Goal: Obtain resource: Download file/media

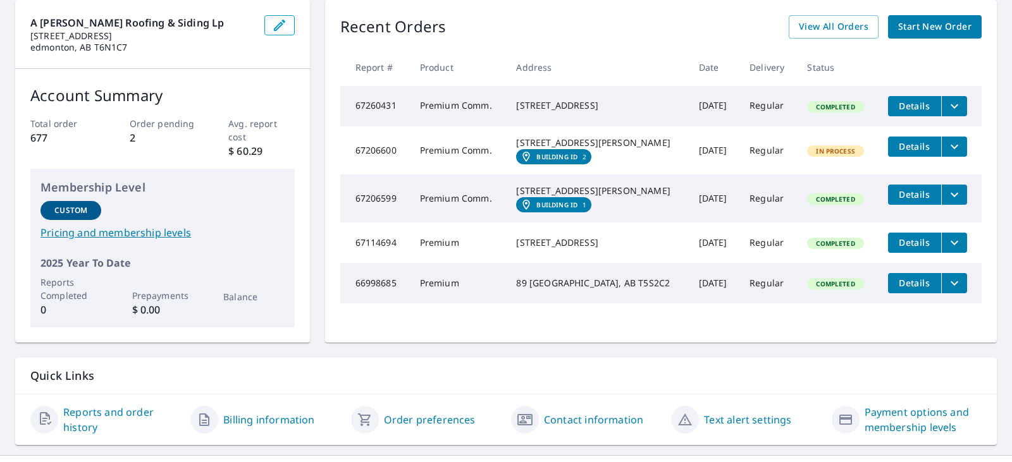
scroll to position [105, 0]
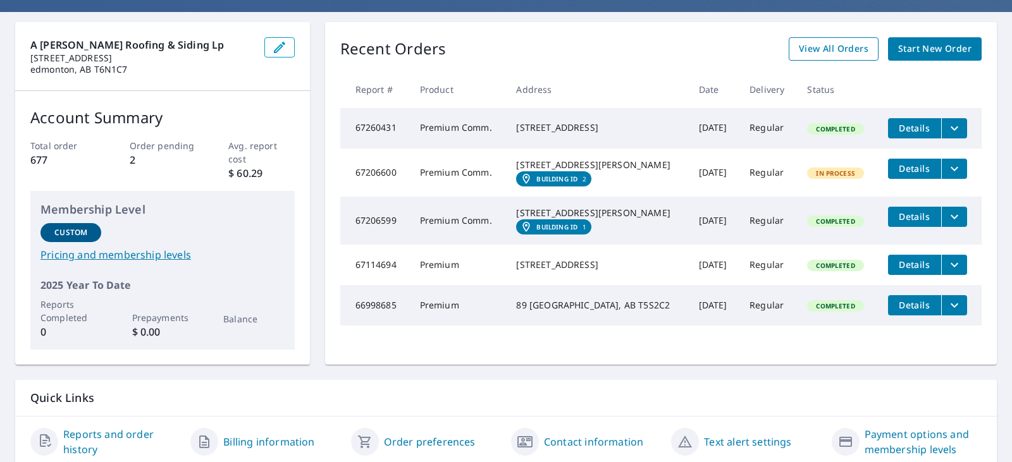
click at [829, 56] on span "View All Orders" at bounding box center [834, 49] width 70 height 16
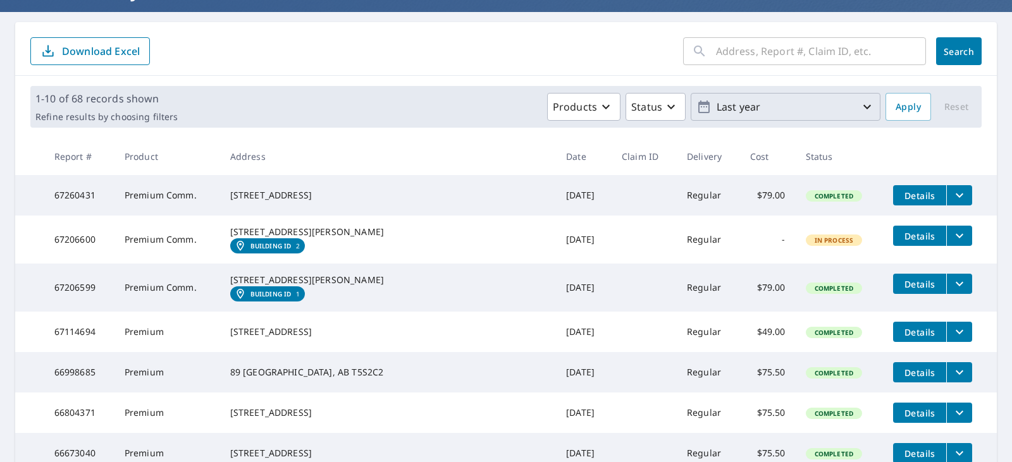
click at [736, 109] on p "Last year" at bounding box center [786, 107] width 148 height 22
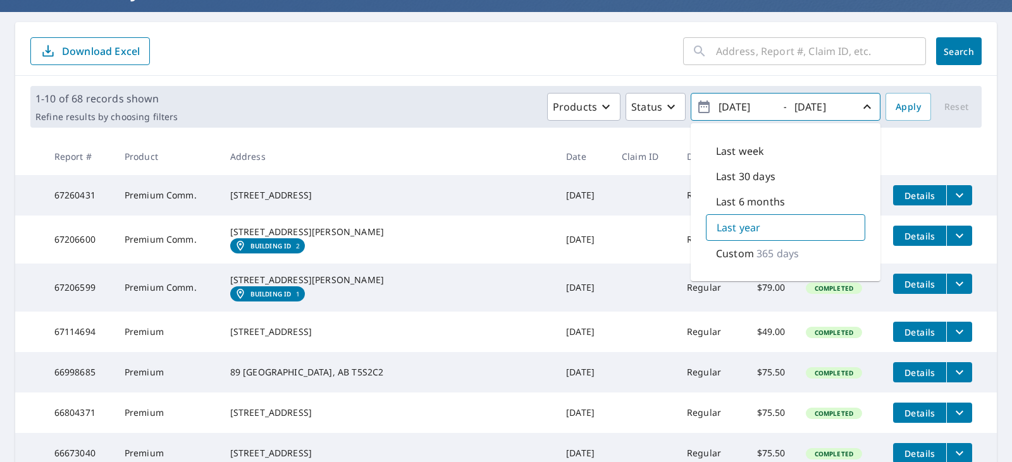
drag, startPoint x: 735, startPoint y: 206, endPoint x: 770, endPoint y: 91, distance: 119.8
click at [770, 92] on div "1-10 of 68 records shown Refine results by choosing filters Products Status [DA…" at bounding box center [505, 107] width 951 height 42
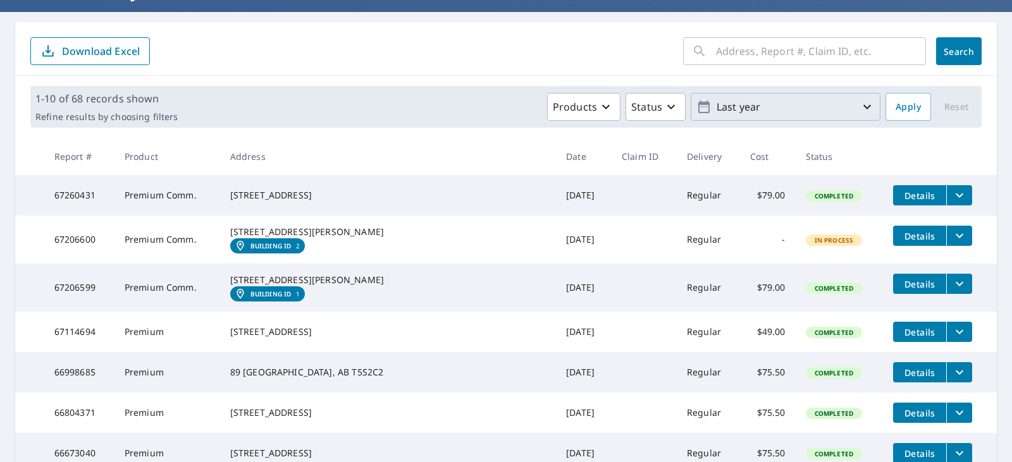
click at [770, 113] on p "Last year" at bounding box center [786, 107] width 148 height 22
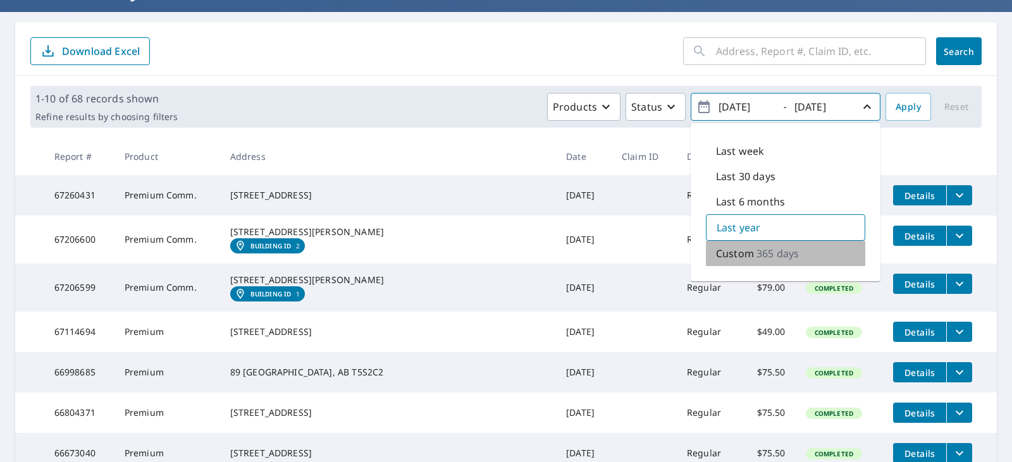
click at [739, 248] on p "Custom" at bounding box center [735, 253] width 38 height 15
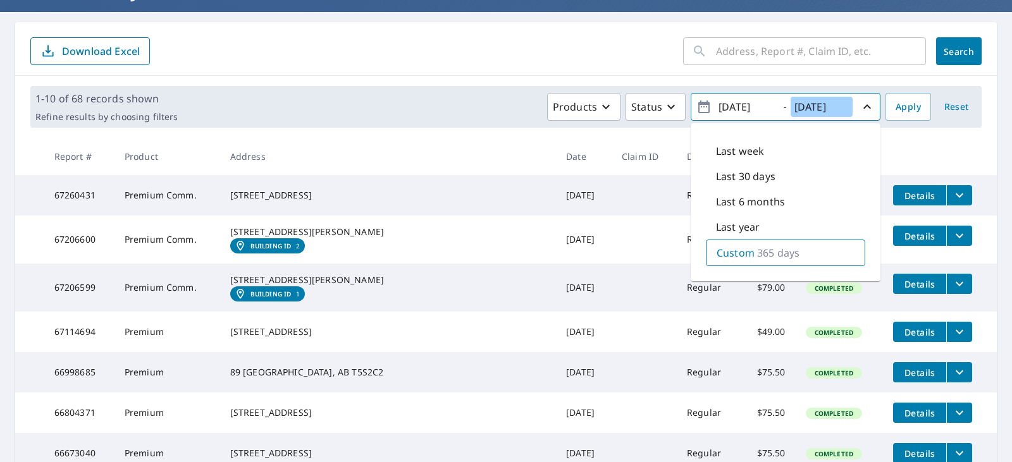
click at [818, 106] on input "[DATE]" at bounding box center [822, 107] width 62 height 20
click at [732, 109] on input "[DATE]" at bounding box center [746, 107] width 62 height 20
type input "[DATE]"
click at [907, 110] on span "Apply" at bounding box center [908, 107] width 25 height 16
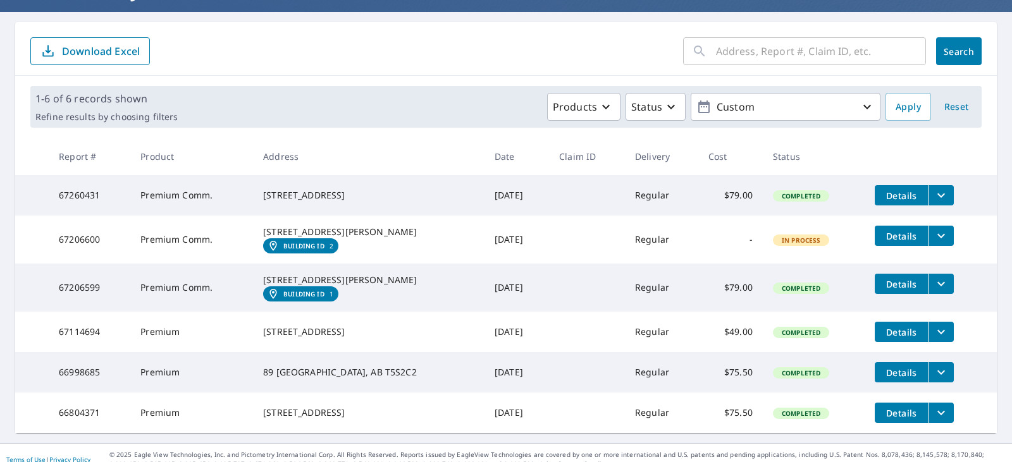
click at [89, 52] on p "Download Excel" at bounding box center [101, 51] width 78 height 14
